Goal: Task Accomplishment & Management: Manage account settings

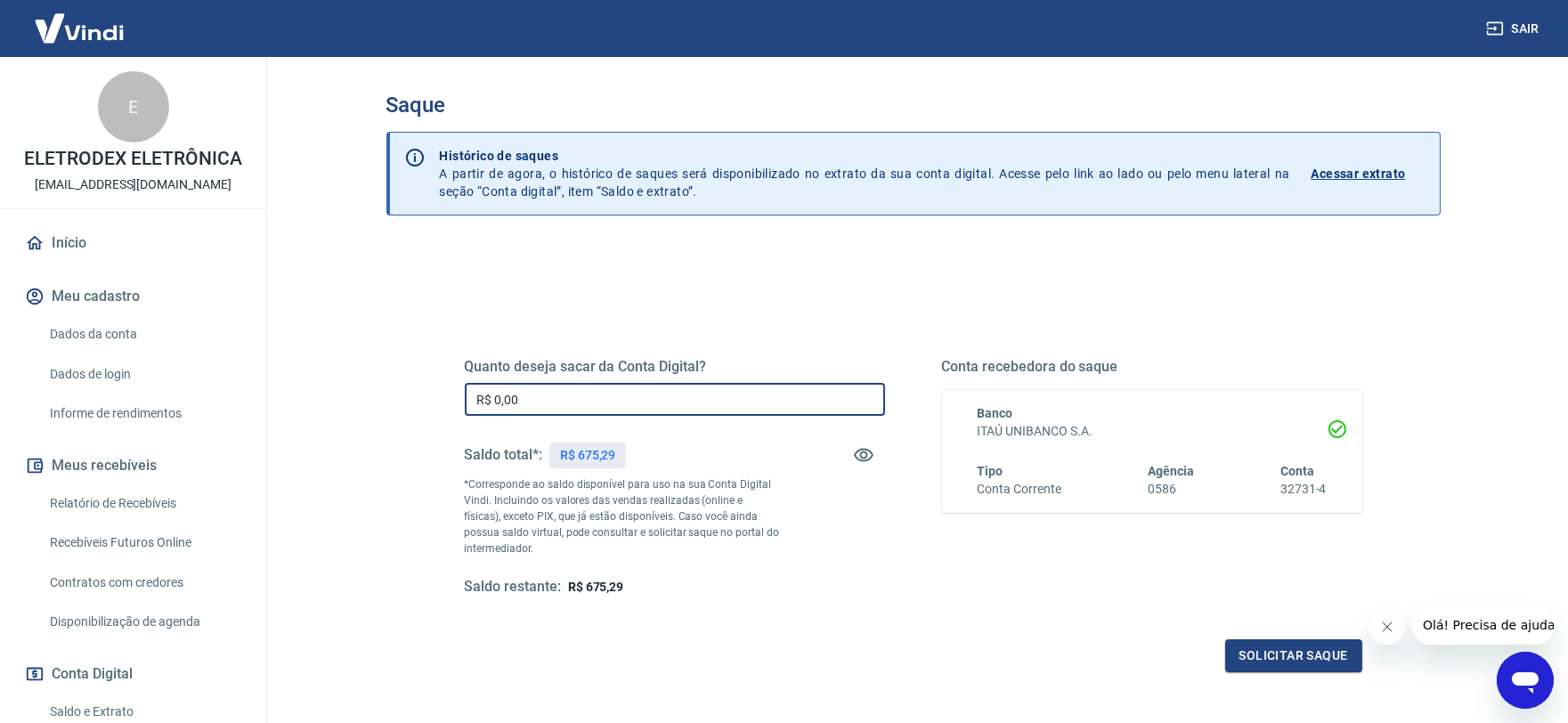
click at [564, 399] on input "R$ 0,00" at bounding box center [675, 399] width 420 height 33
type input "R$ 675,29"
click at [1273, 650] on button "Solicitar saque" at bounding box center [1294, 655] width 137 height 33
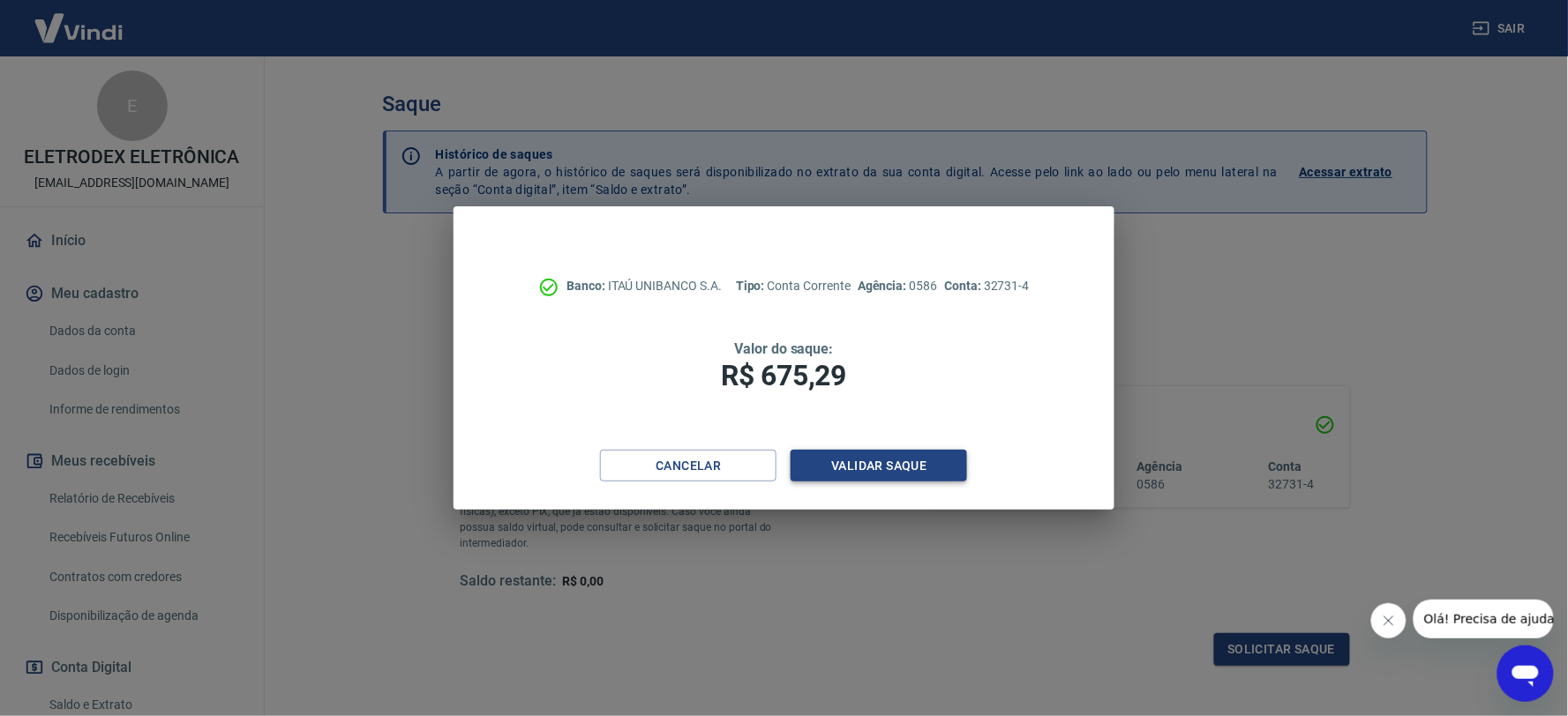
click at [860, 463] on button "Validar saque" at bounding box center [879, 466] width 177 height 33
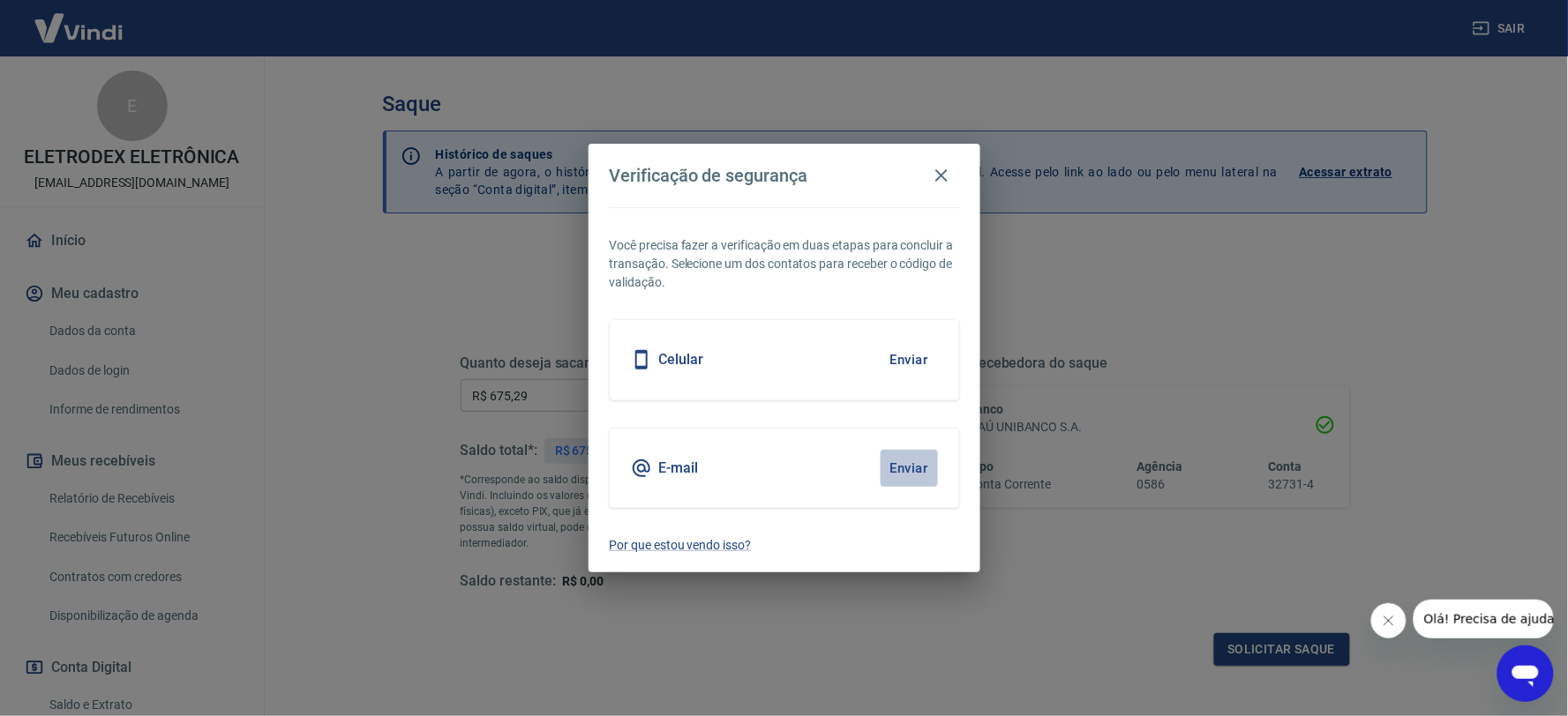
click at [931, 461] on button "Enviar" at bounding box center [909, 468] width 57 height 37
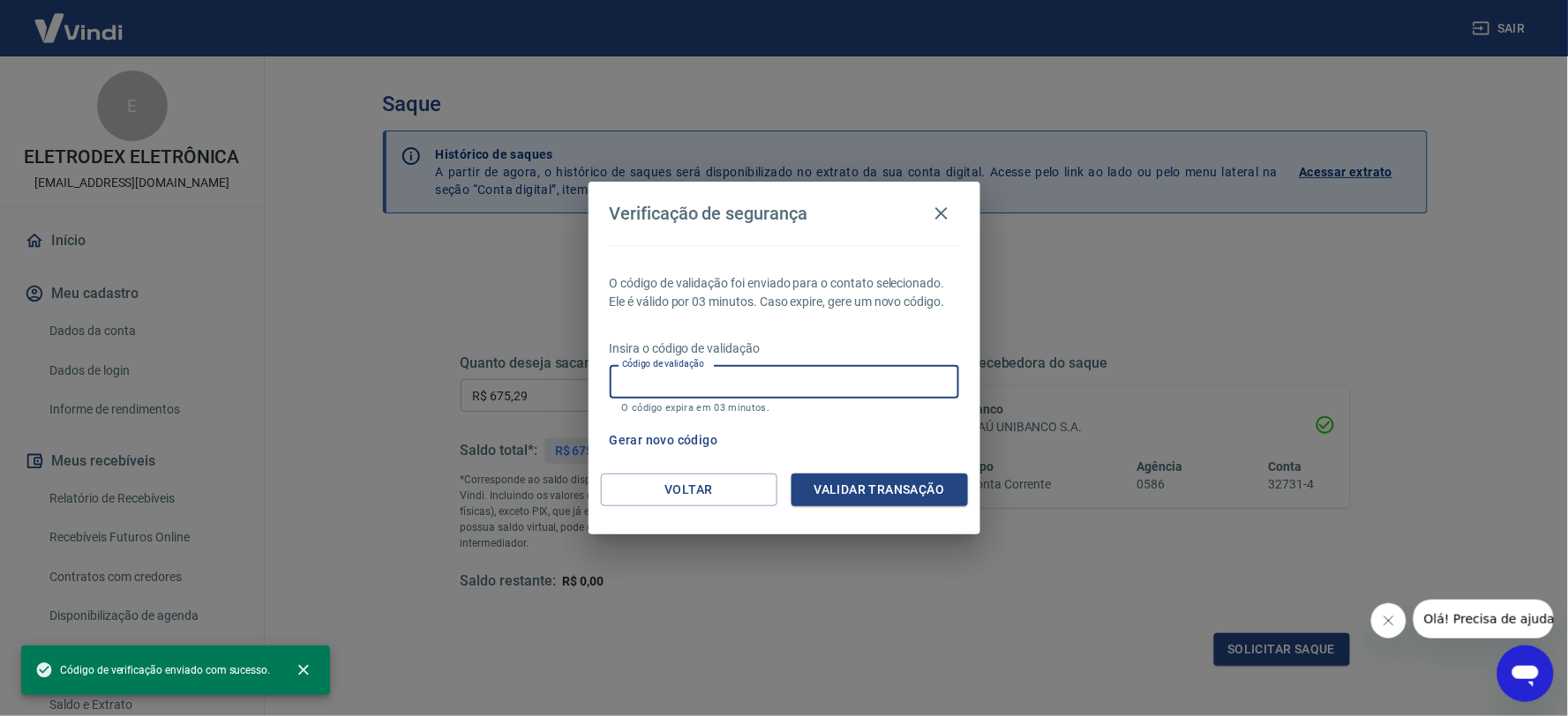
click at [685, 390] on input "Código de validação" at bounding box center [784, 381] width 349 height 33
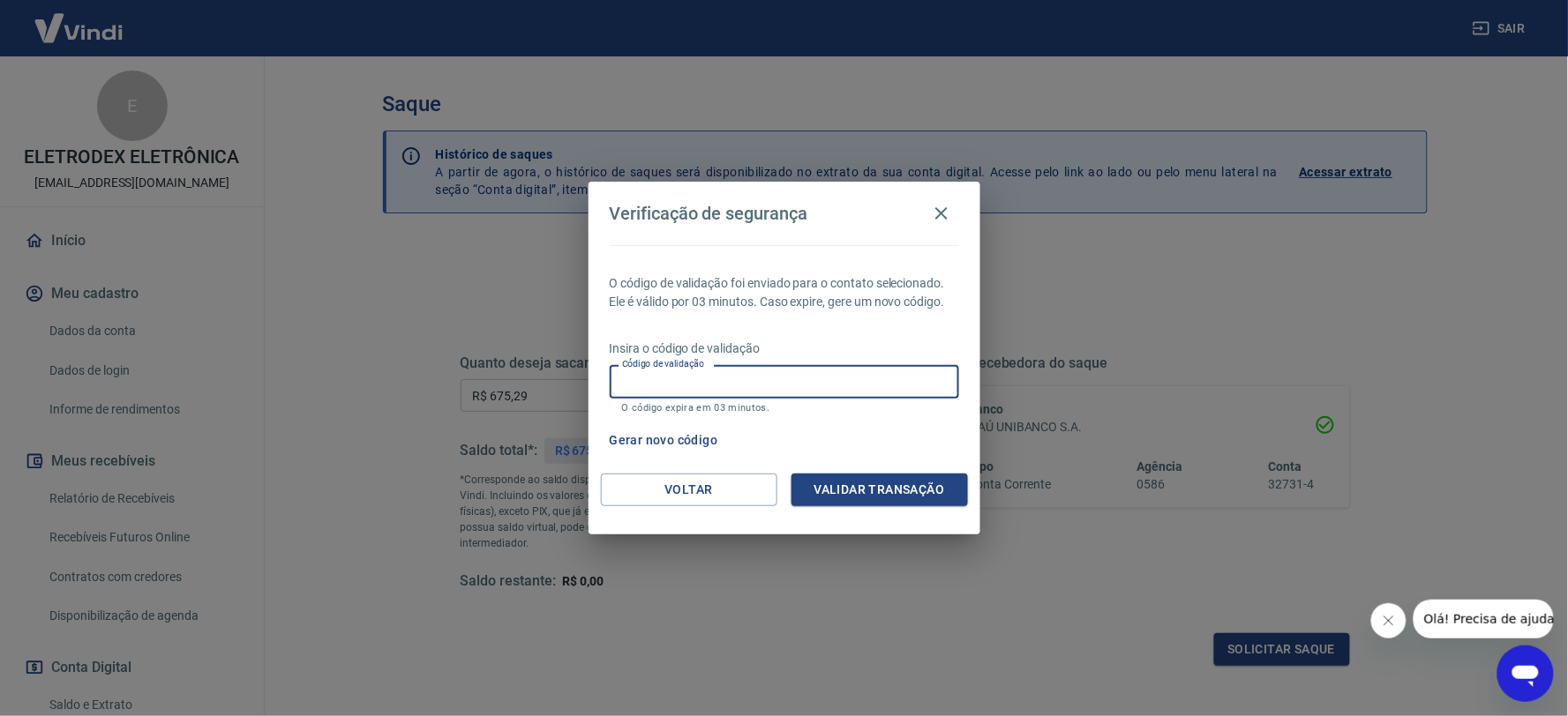
paste input "932897"
type input "932897"
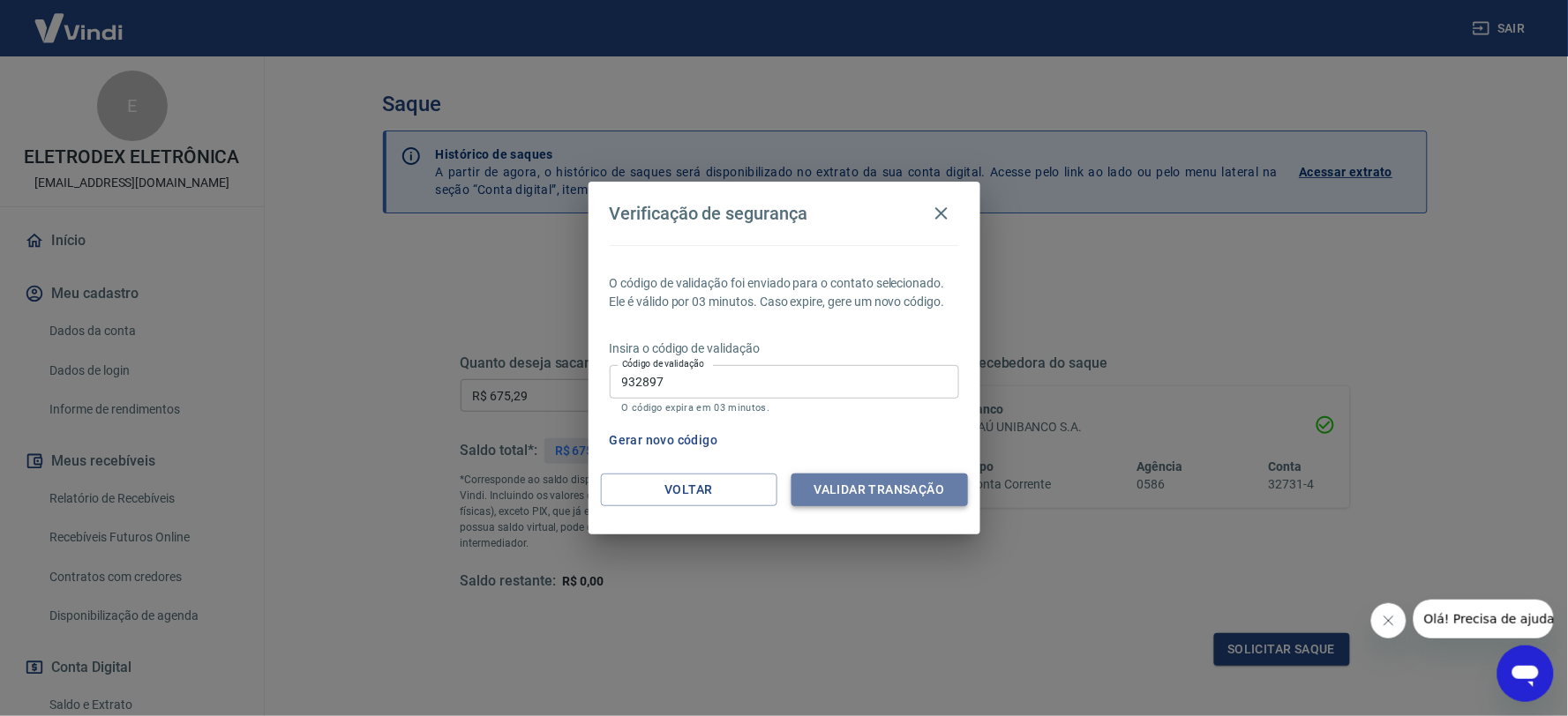
click at [869, 495] on button "Validar transação" at bounding box center [880, 490] width 177 height 33
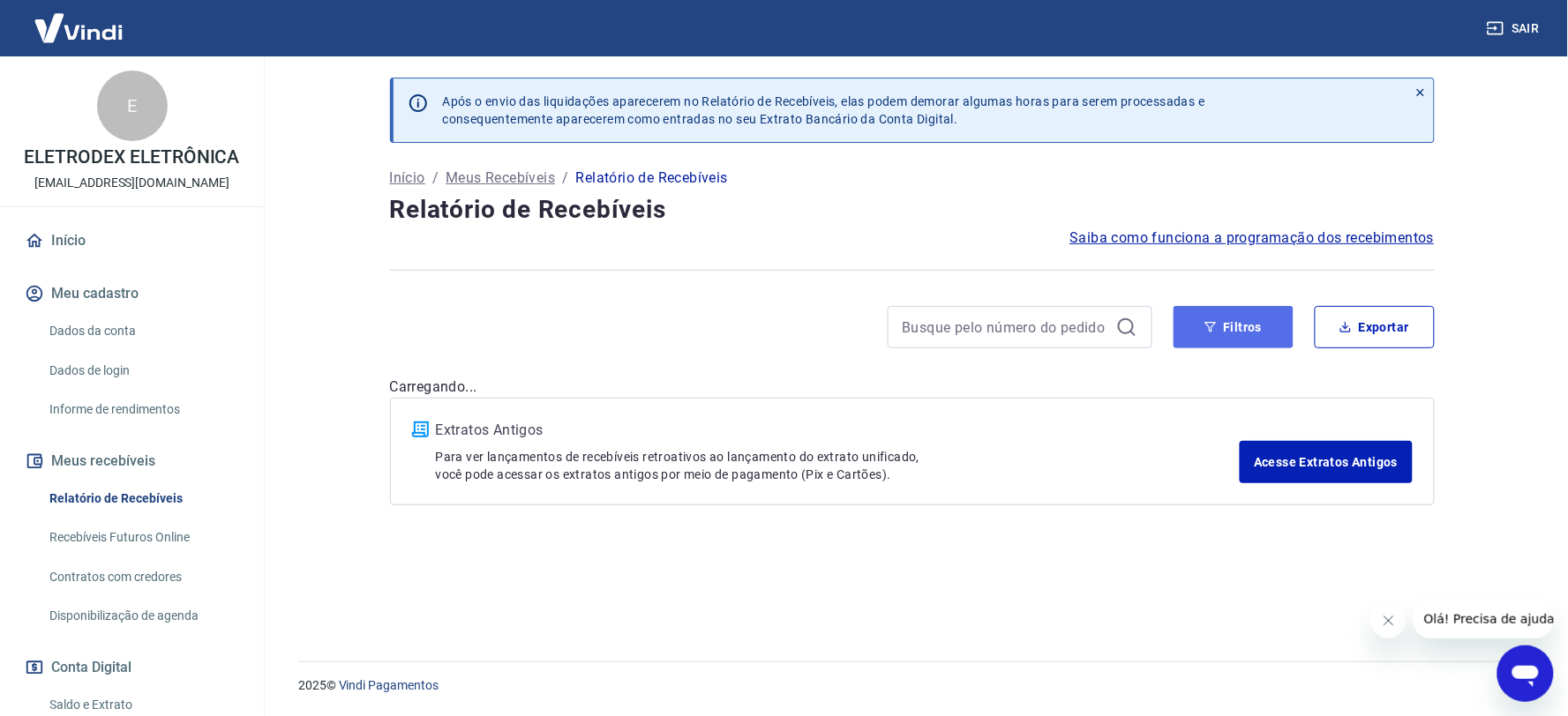
click at [1268, 317] on button "Filtros" at bounding box center [1234, 327] width 120 height 42
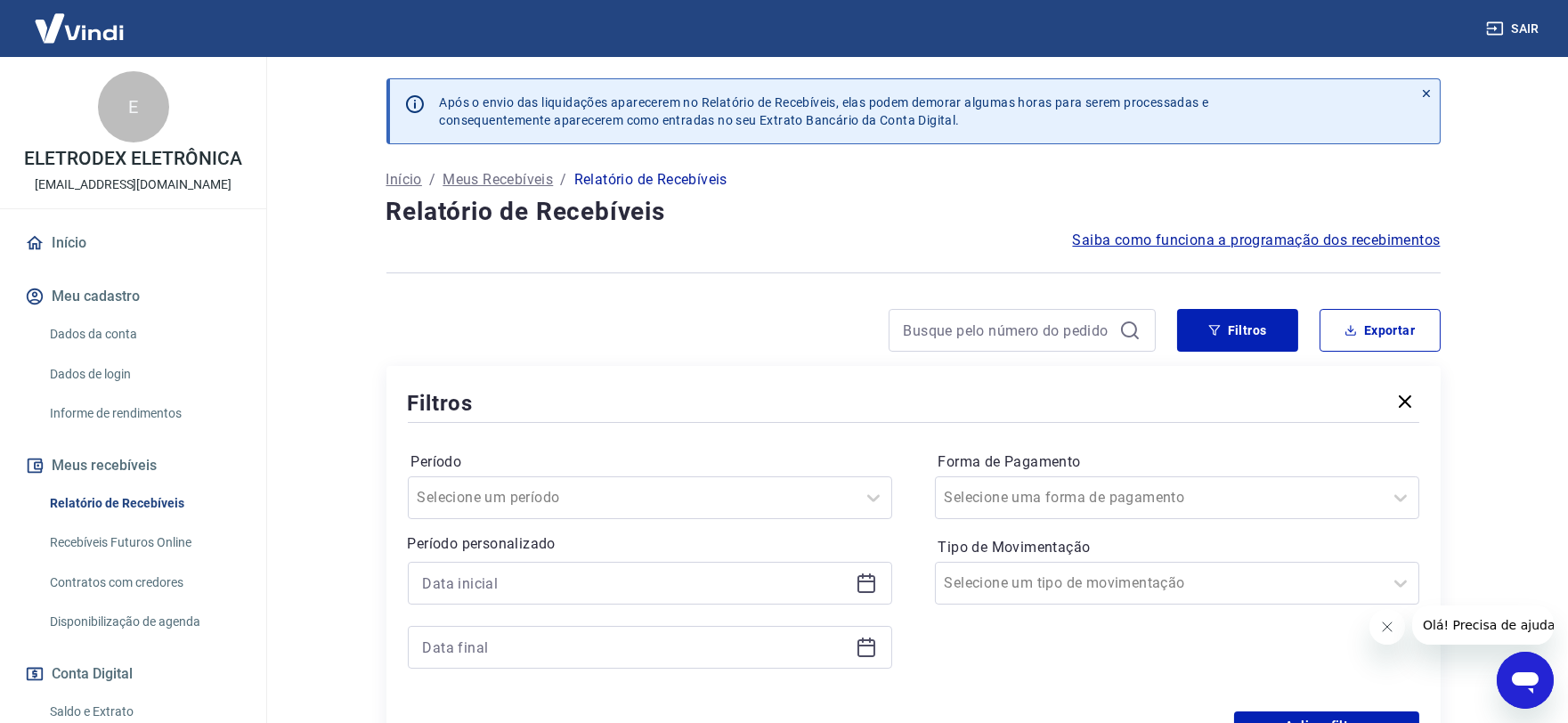
click at [869, 584] on icon at bounding box center [867, 583] width 21 height 21
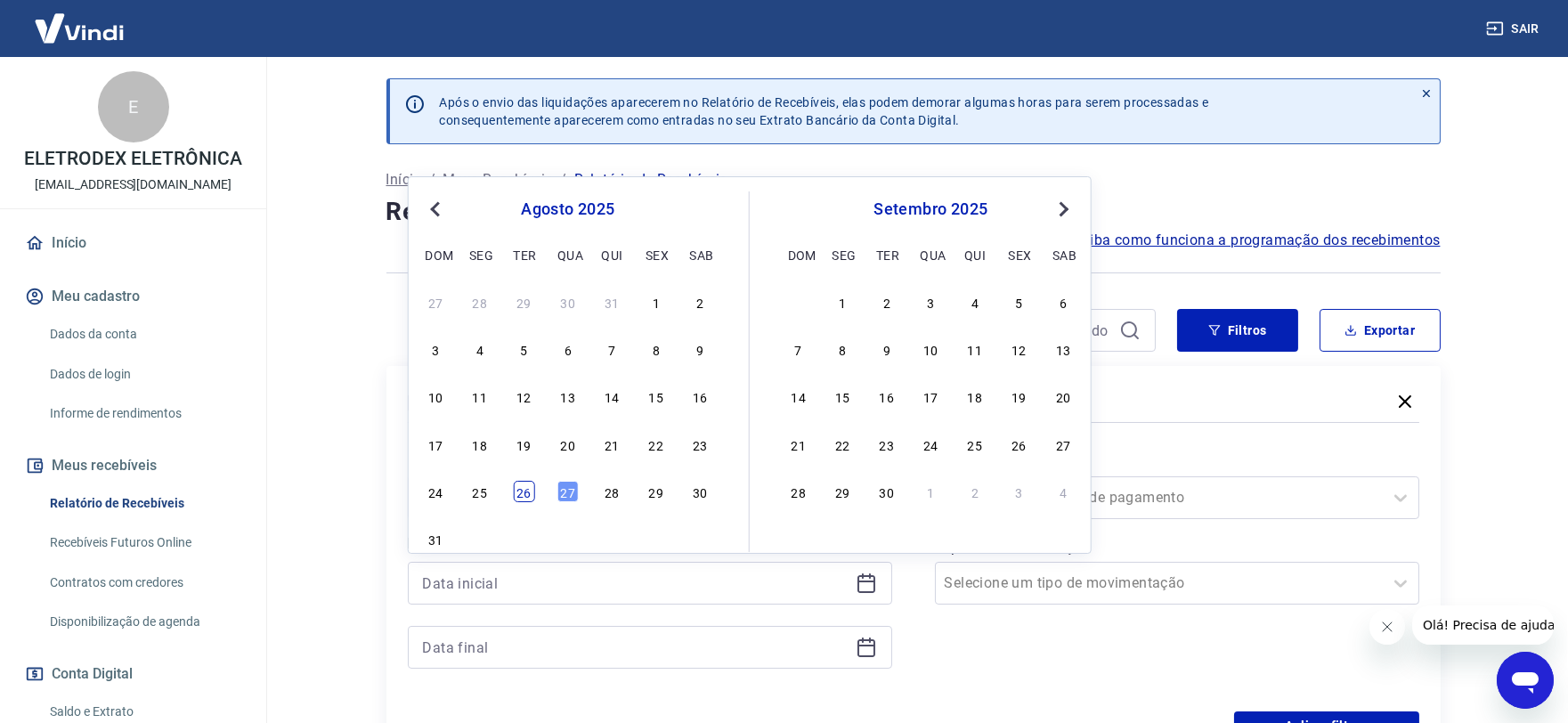
click at [530, 491] on div "26" at bounding box center [524, 492] width 21 height 21
type input "[DATE]"
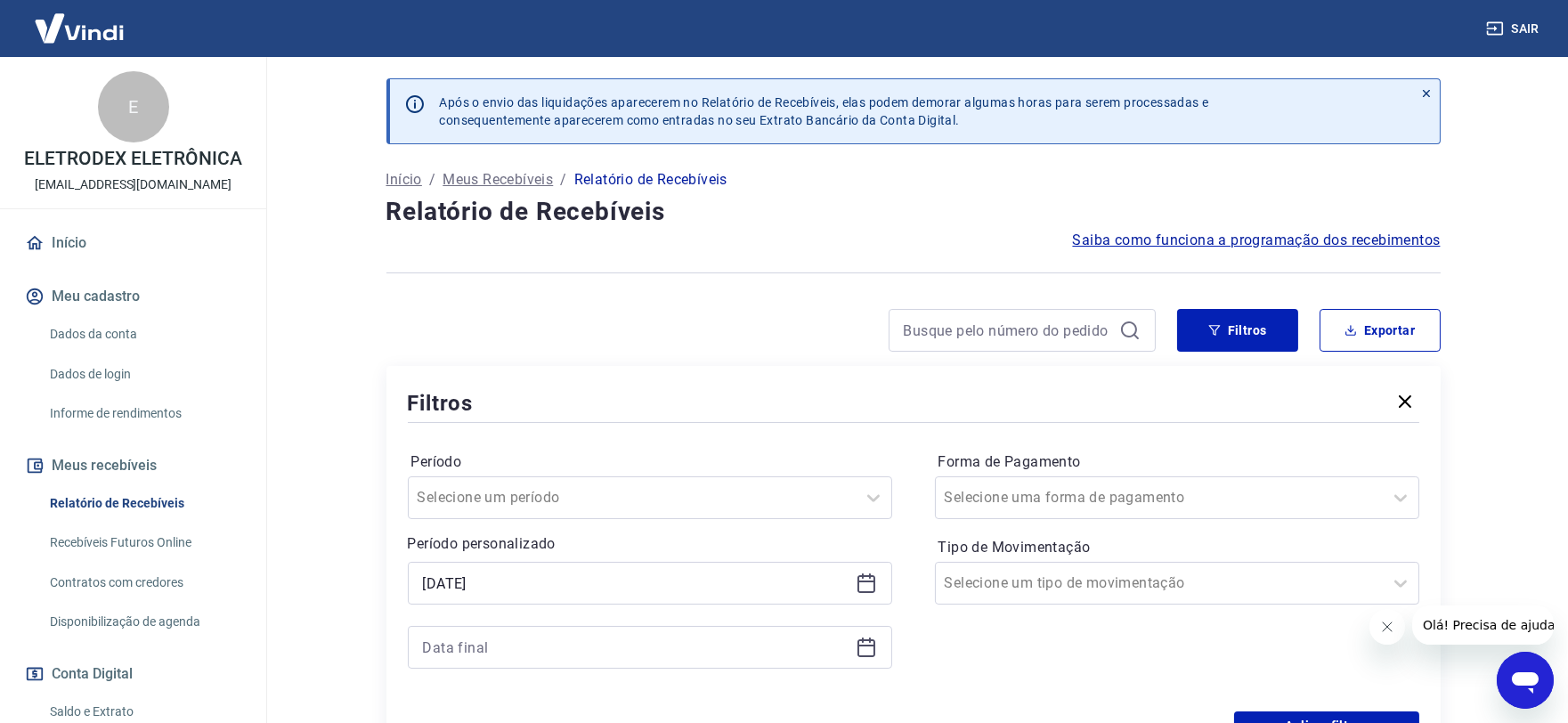
click at [875, 644] on icon at bounding box center [867, 648] width 18 height 18
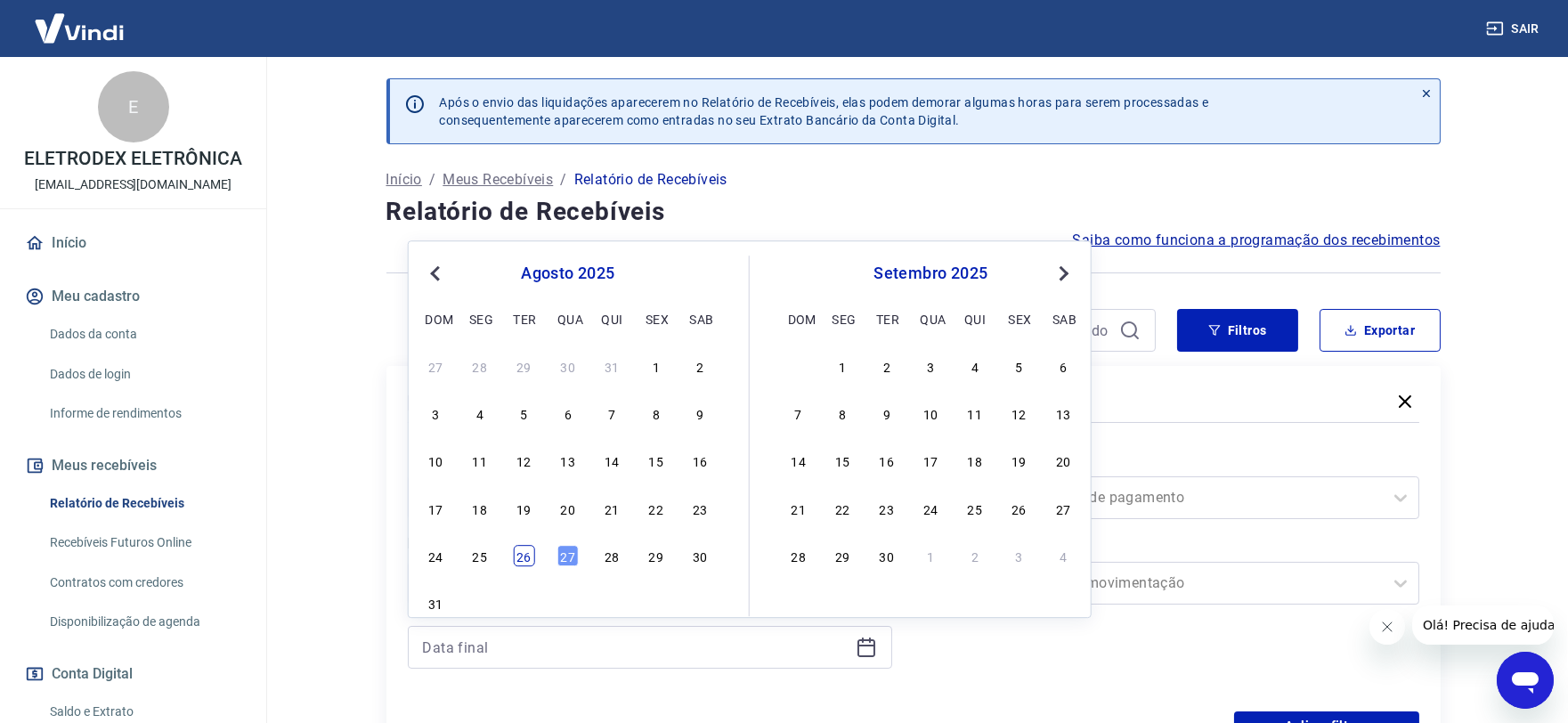
click at [527, 553] on div "26" at bounding box center [524, 555] width 21 height 21
type input "[DATE]"
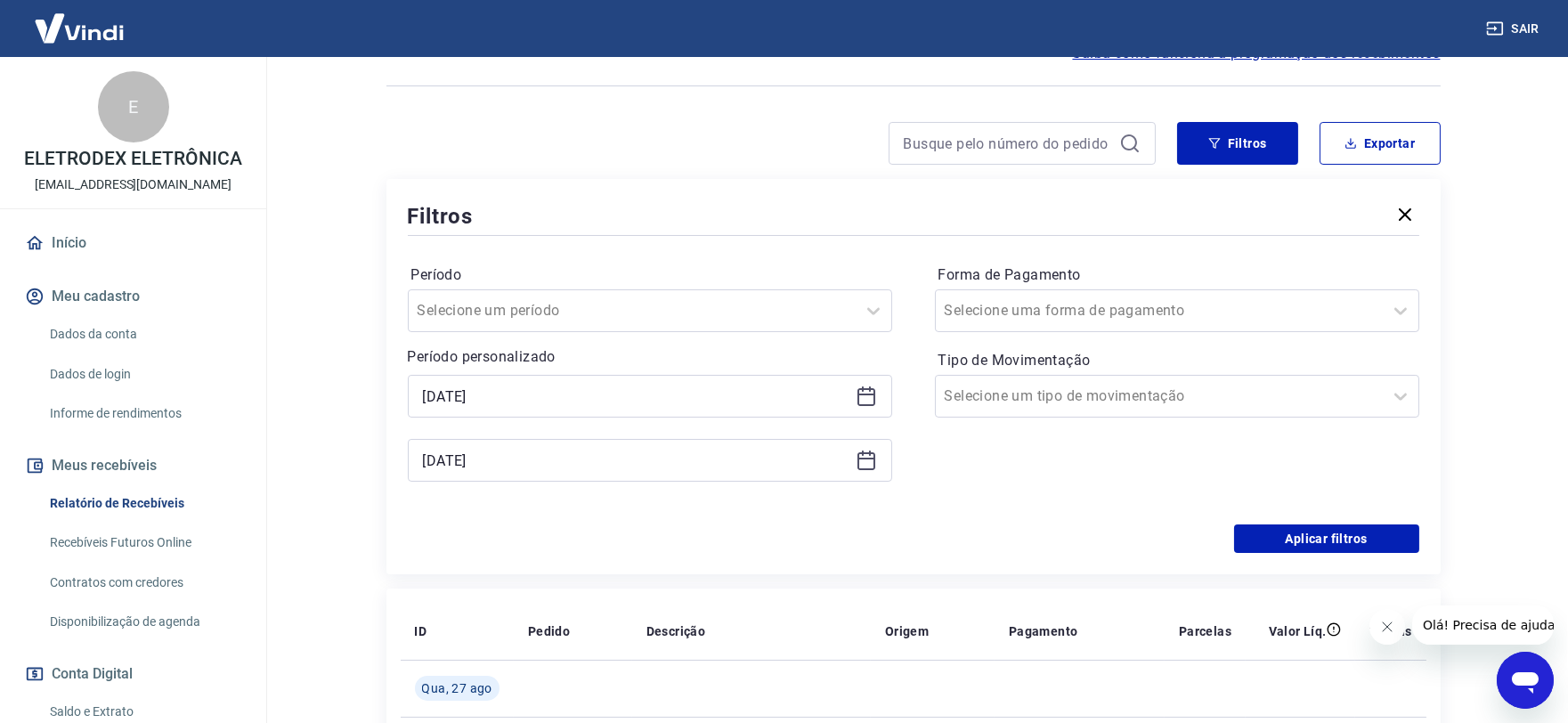
scroll to position [197, 0]
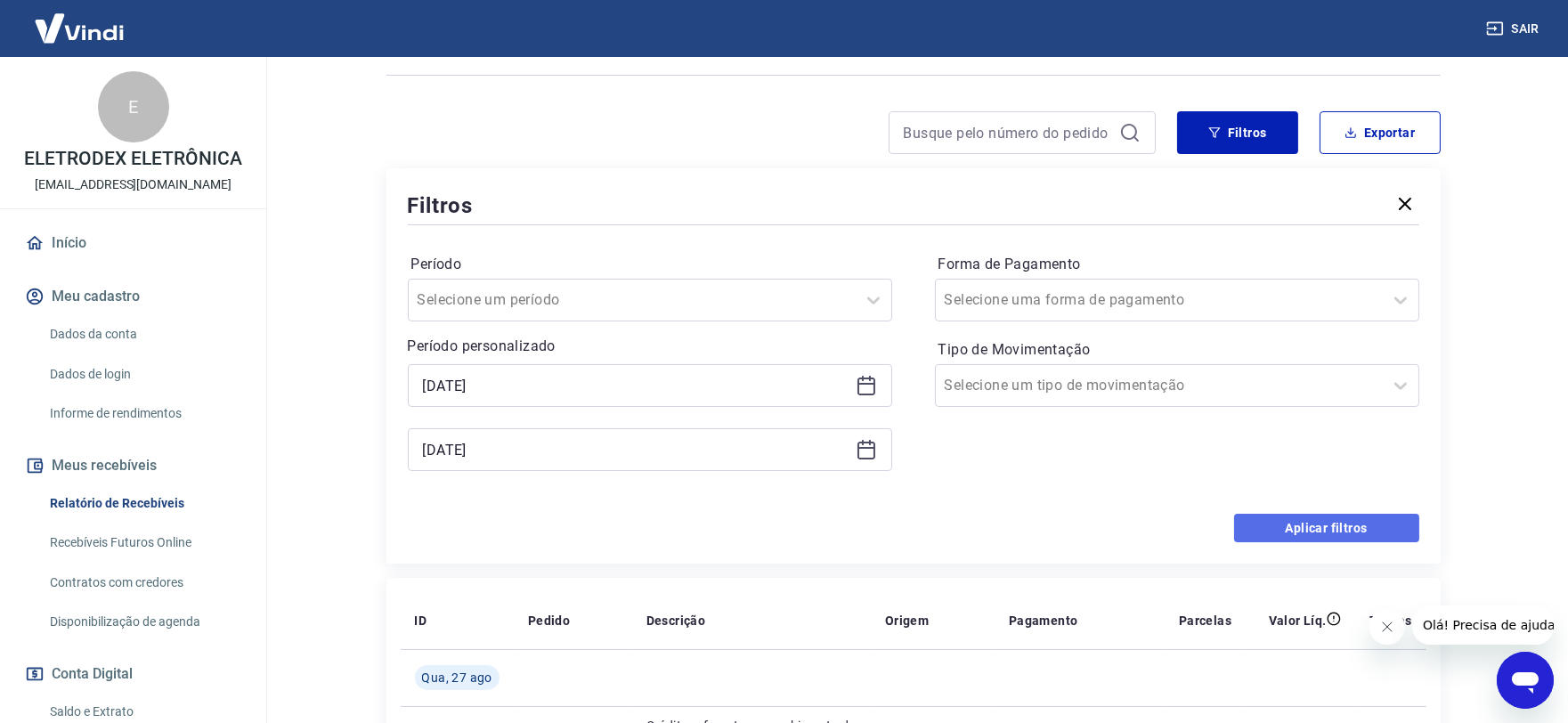
click at [1262, 523] on button "Aplicar filtros" at bounding box center [1326, 528] width 185 height 29
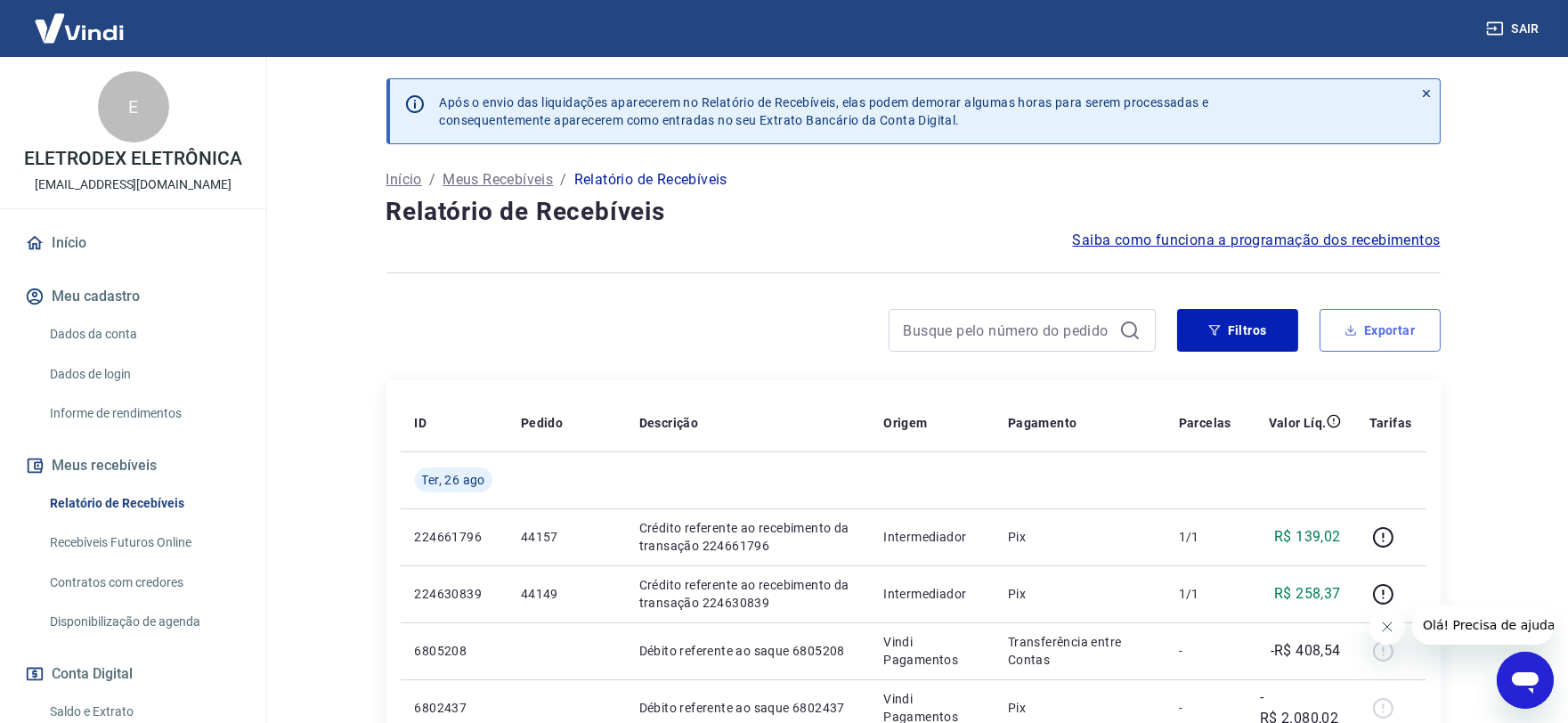
click at [1381, 331] on button "Exportar" at bounding box center [1380, 330] width 121 height 43
type input "[DATE]"
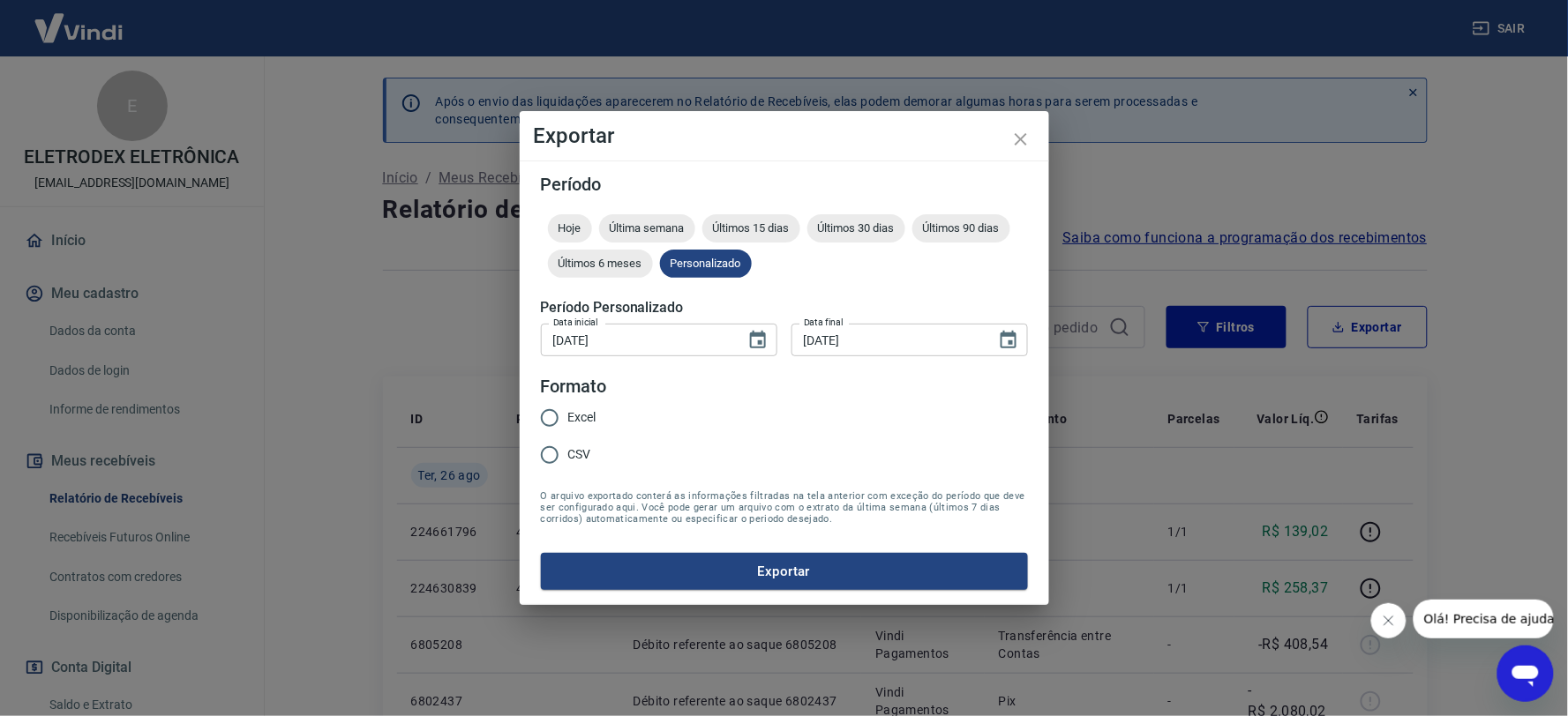
click at [585, 417] on span "Excel" at bounding box center [582, 417] width 28 height 19
click at [568, 417] on input "Excel" at bounding box center [550, 418] width 37 height 37
radio input "true"
click at [729, 574] on button "Exportar" at bounding box center [784, 571] width 487 height 37
